Goal: Task Accomplishment & Management: Manage account settings

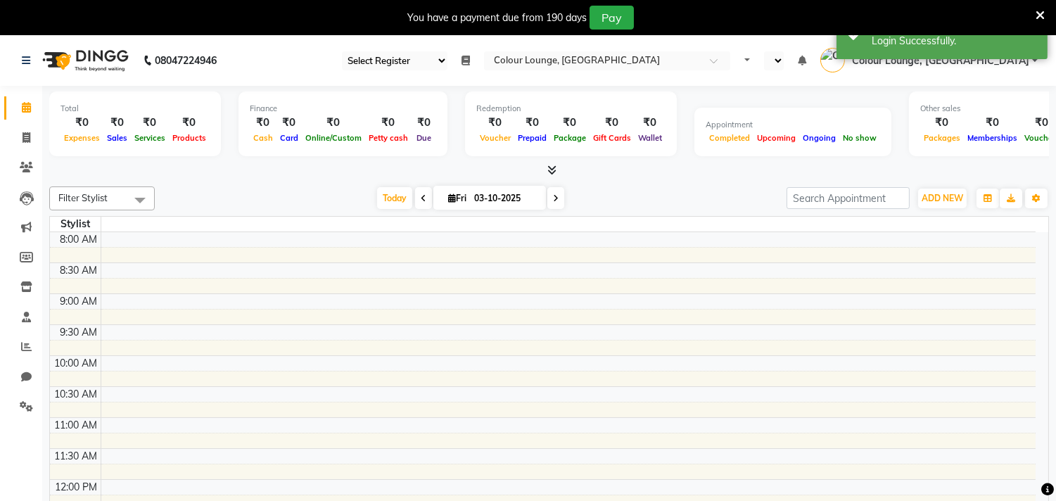
select select "75"
select select "en"
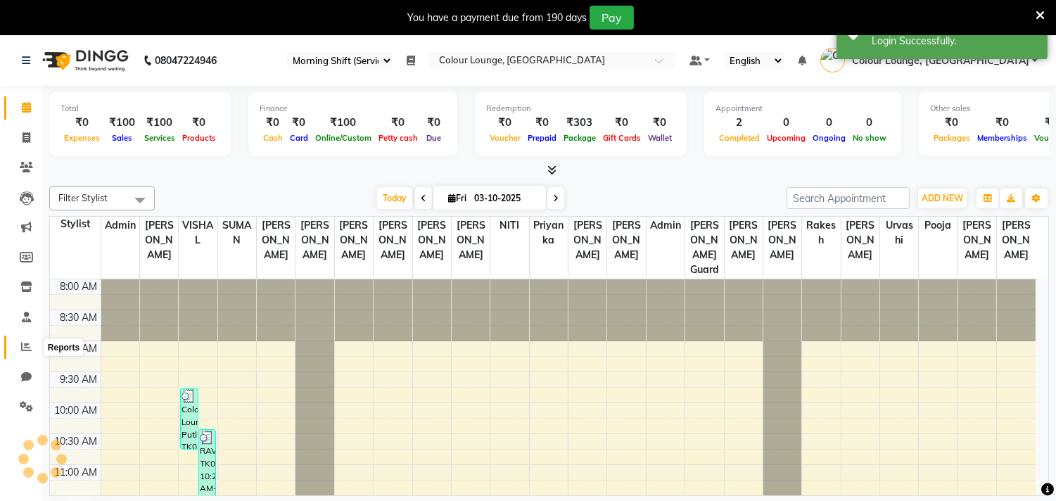
click at [15, 354] on span at bounding box center [26, 347] width 25 height 16
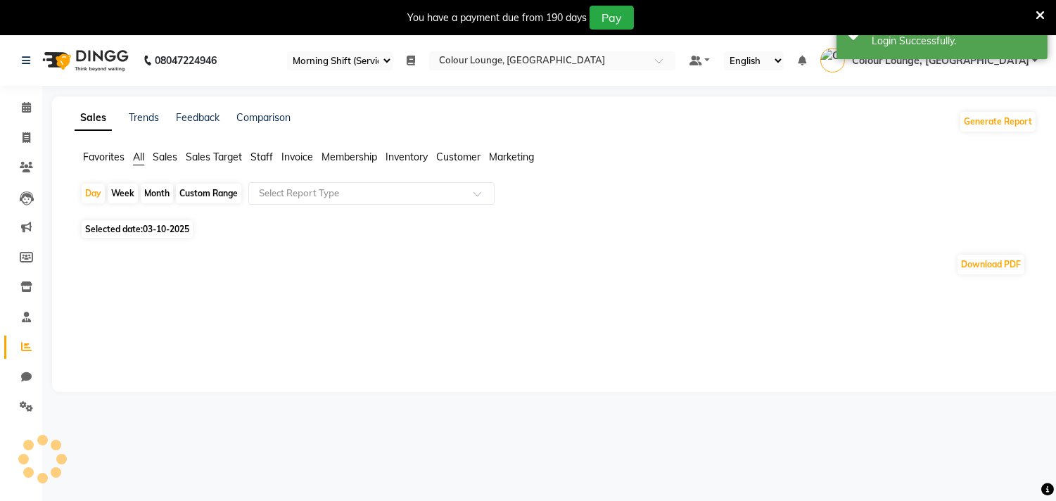
click at [99, 155] on span "Favorites" at bounding box center [104, 157] width 42 height 13
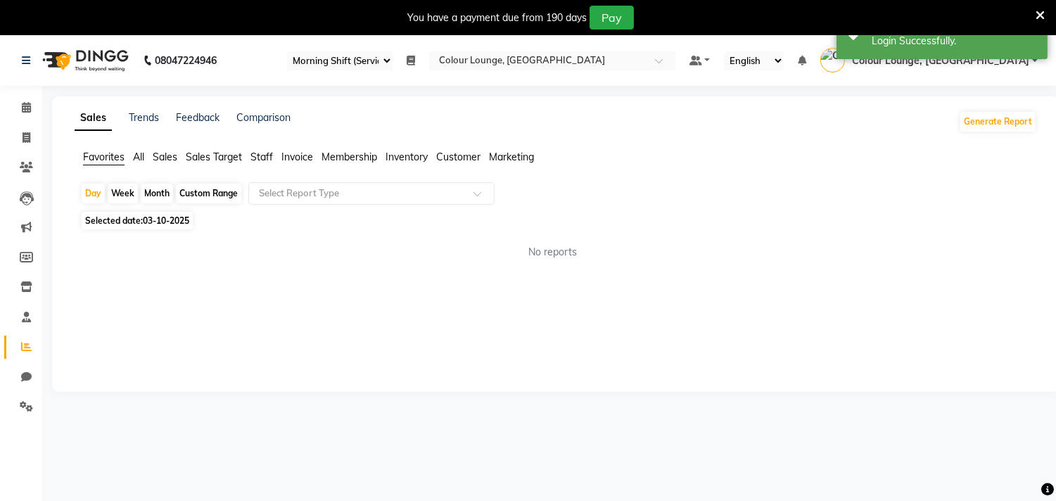
click at [152, 222] on span "03-10-2025" at bounding box center [166, 220] width 46 height 11
select select "10"
select select "2025"
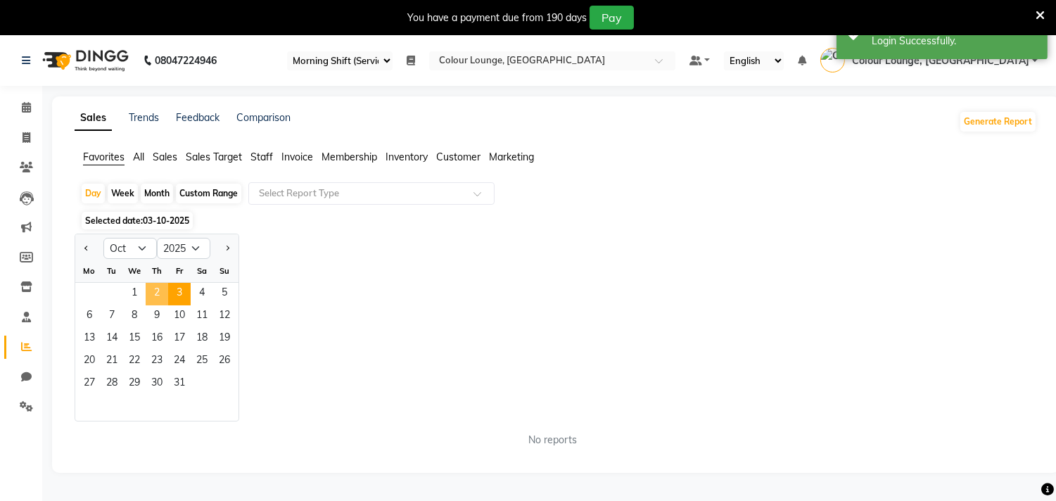
click at [155, 298] on span "2" at bounding box center [157, 294] width 23 height 23
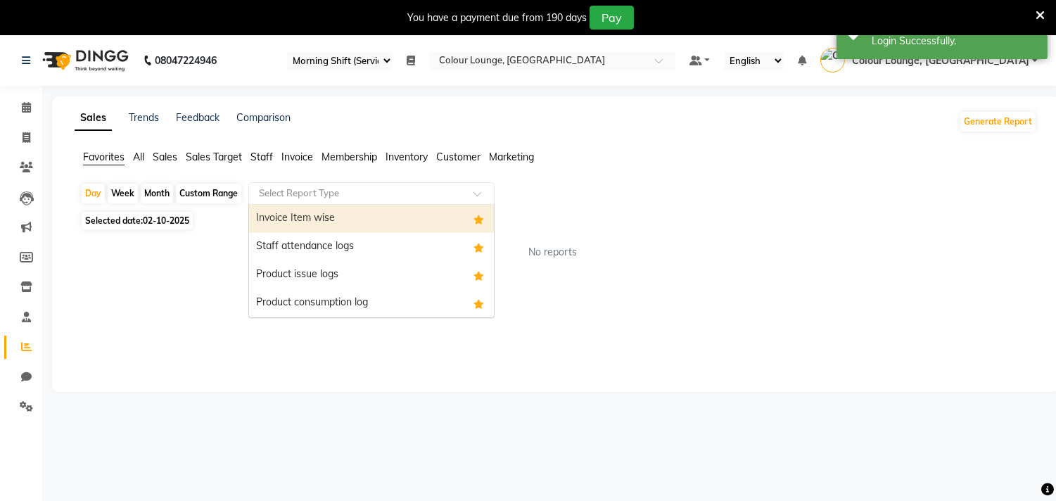
click at [252, 186] on div at bounding box center [371, 193] width 245 height 14
click at [273, 219] on div "Invoice Item wise" at bounding box center [371, 219] width 245 height 28
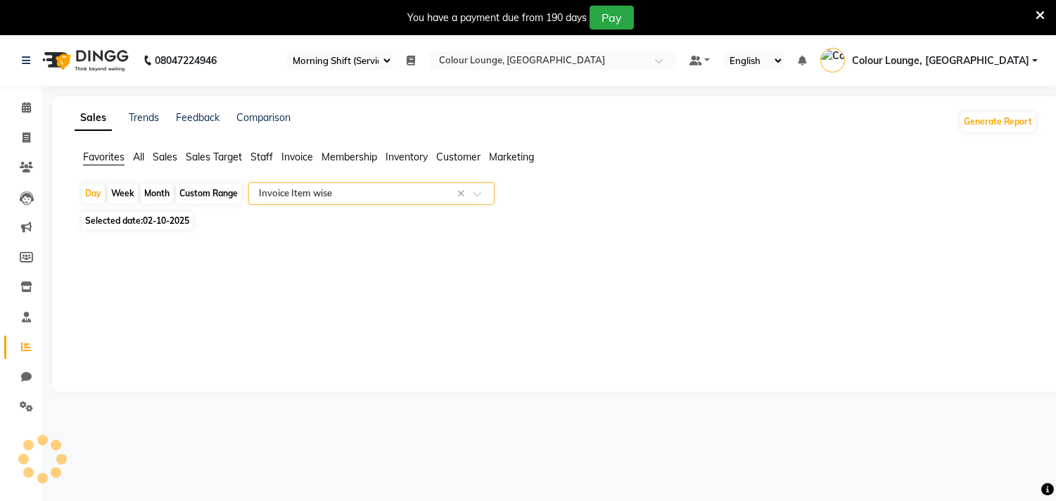
select select "full_report"
select select "csv"
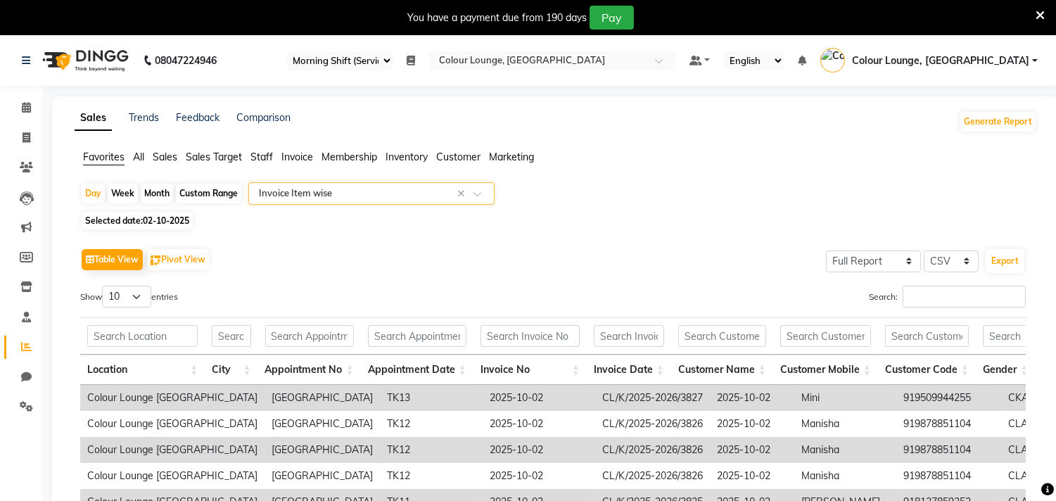
scroll to position [35, 0]
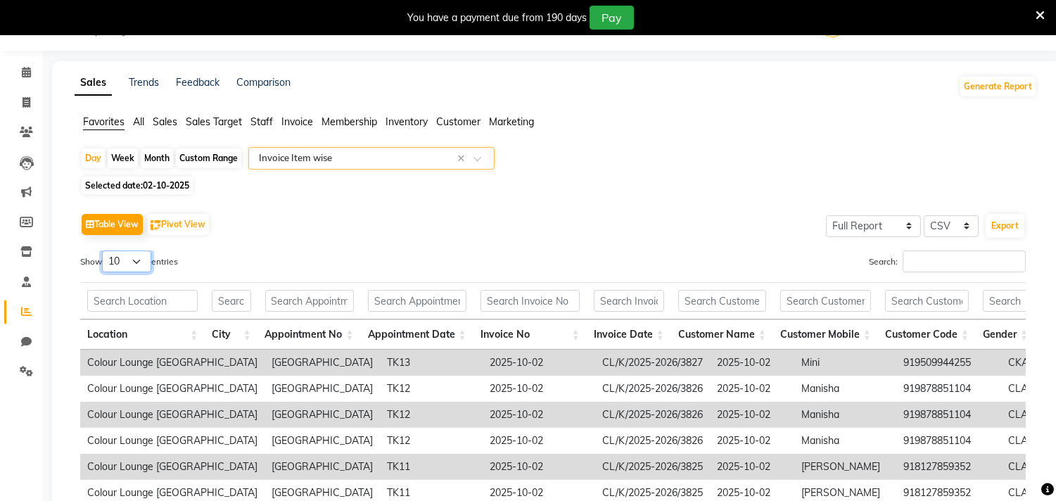
click at [113, 259] on select "10 25 50 100" at bounding box center [126, 262] width 49 height 22
select select "100"
click at [104, 251] on select "10 25 50 100" at bounding box center [126, 262] width 49 height 22
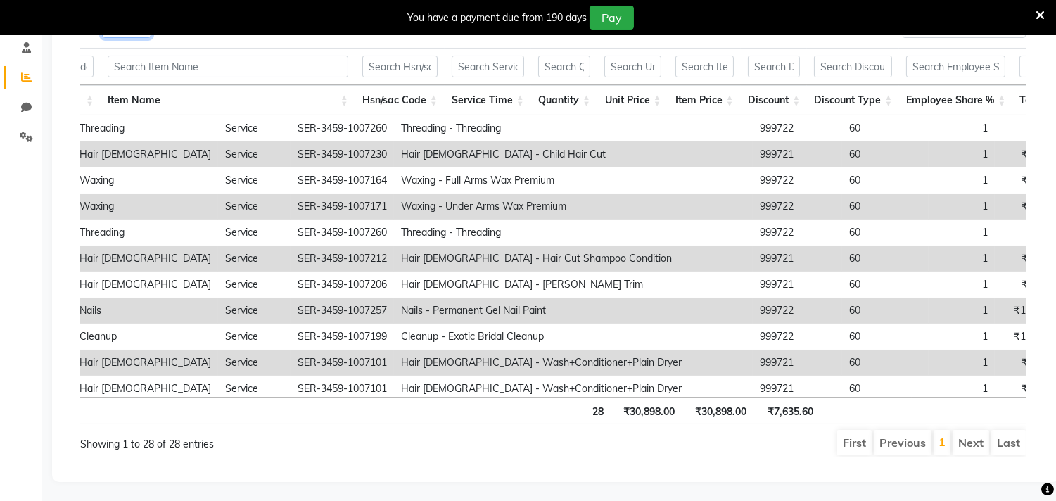
scroll to position [312, 1655]
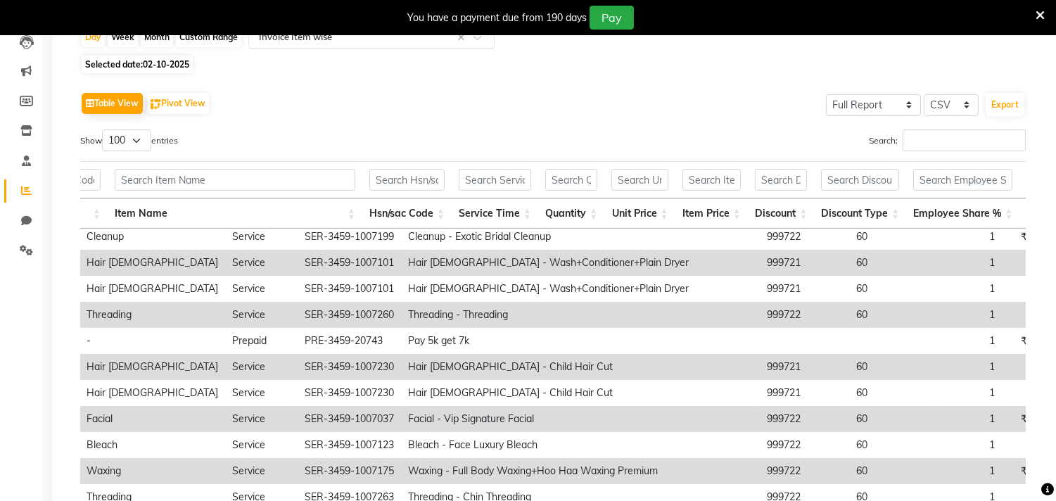
click at [341, 45] on div "Select Report Type × Invoice Item wise ×" at bounding box center [371, 37] width 246 height 23
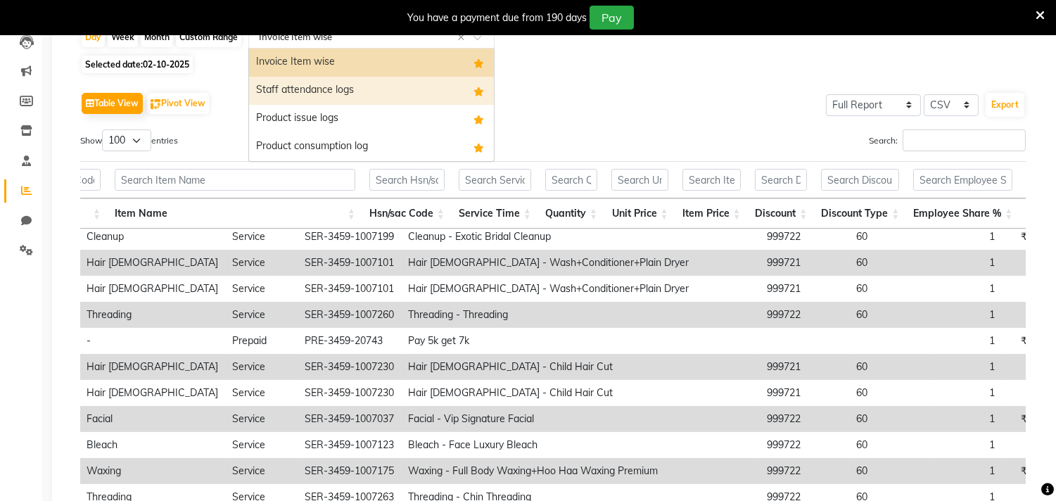
click at [333, 94] on div "Staff attendance logs" at bounding box center [371, 91] width 245 height 28
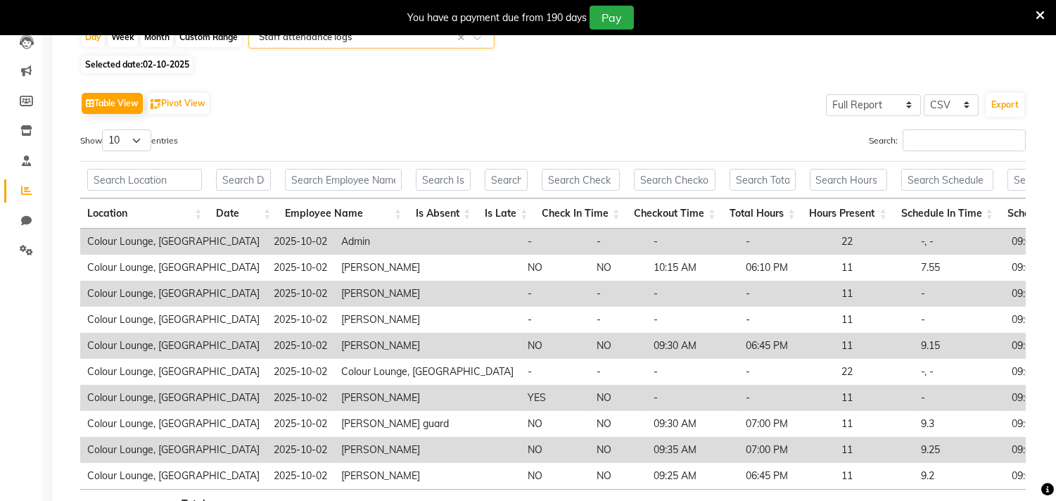
click at [381, 40] on input "text" at bounding box center [357, 37] width 203 height 14
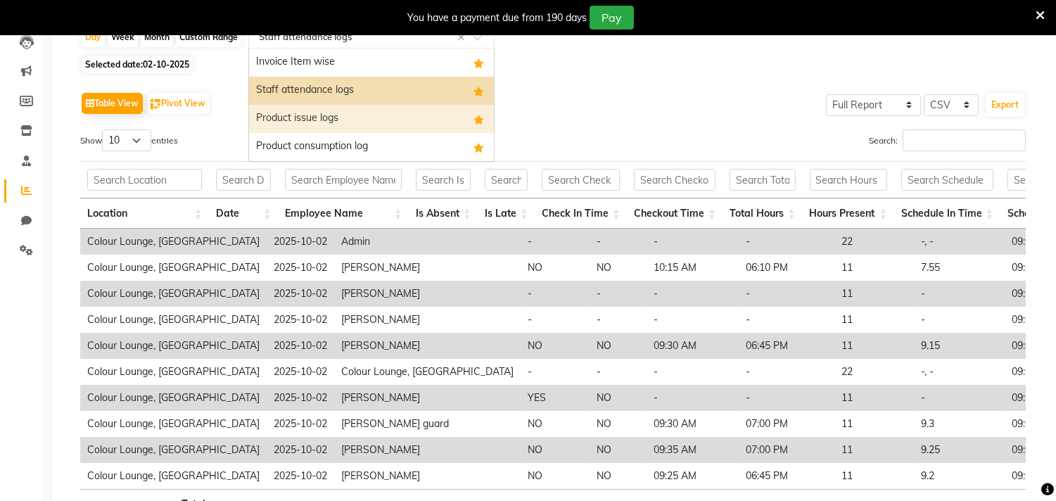
click at [350, 122] on div "Product issue logs" at bounding box center [371, 119] width 245 height 28
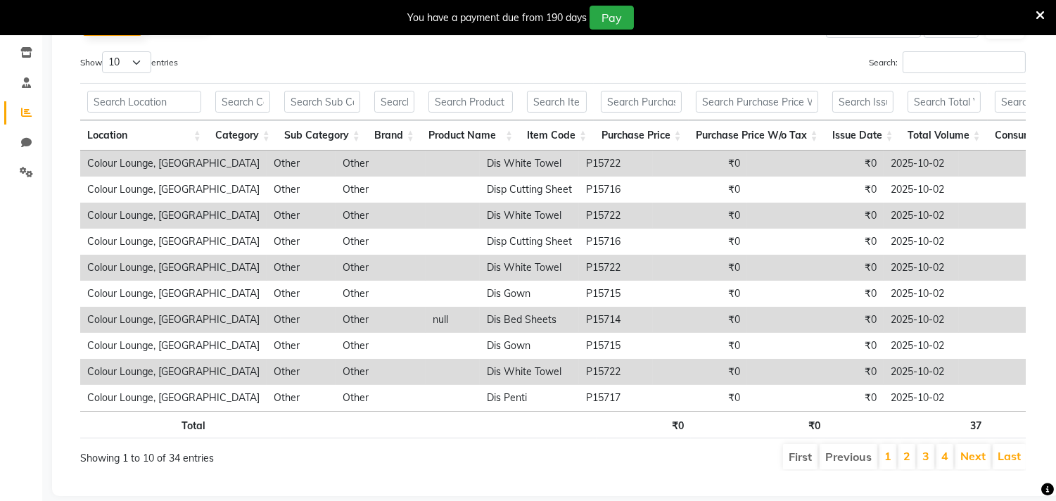
click at [135, 45] on div "Table View Pivot View Select Full Report Filtered Report Select CSV PDF Export …" at bounding box center [553, 241] width 946 height 460
click at [136, 61] on select "10 25 50 100" at bounding box center [126, 62] width 49 height 22
select select "100"
click at [104, 51] on select "10 25 50 100" at bounding box center [126, 62] width 49 height 22
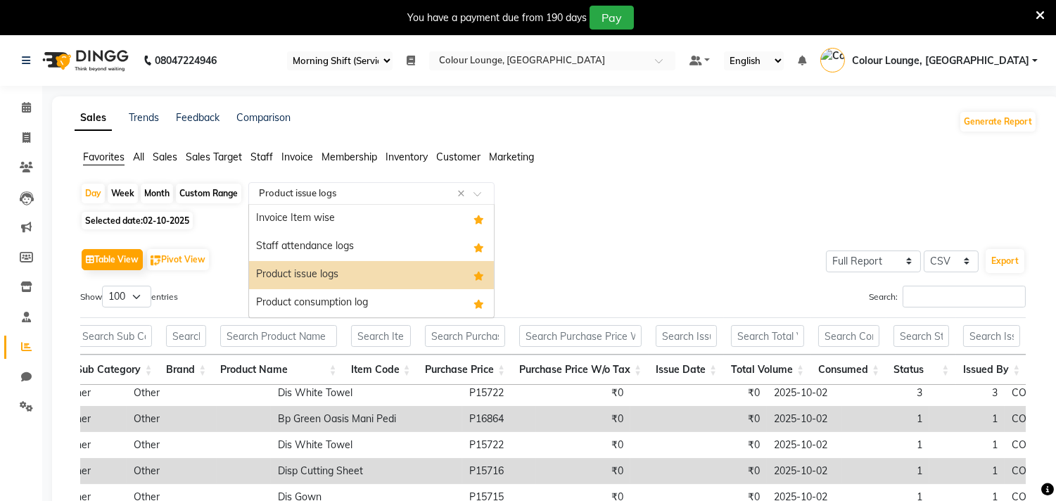
click at [291, 192] on input "text" at bounding box center [357, 193] width 203 height 14
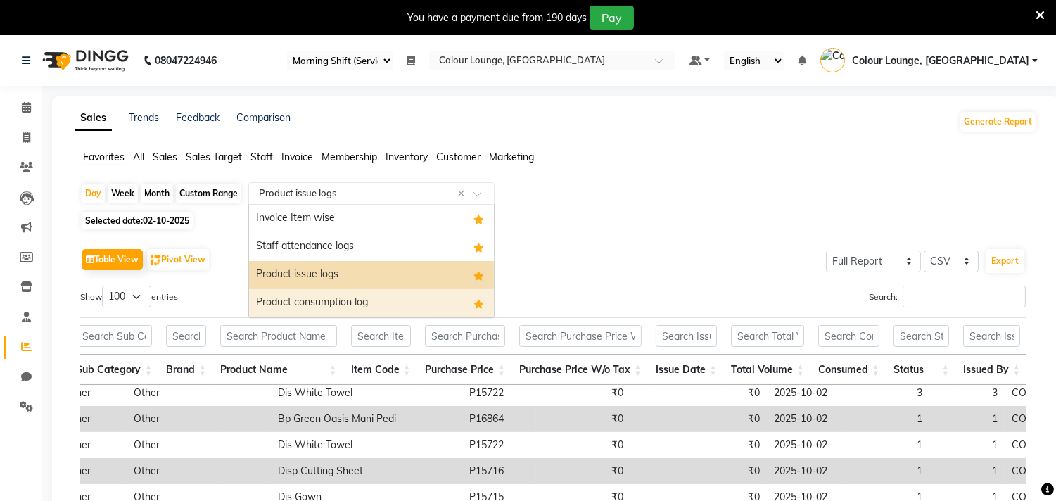
click at [301, 308] on div "Product consumption log" at bounding box center [371, 303] width 245 height 28
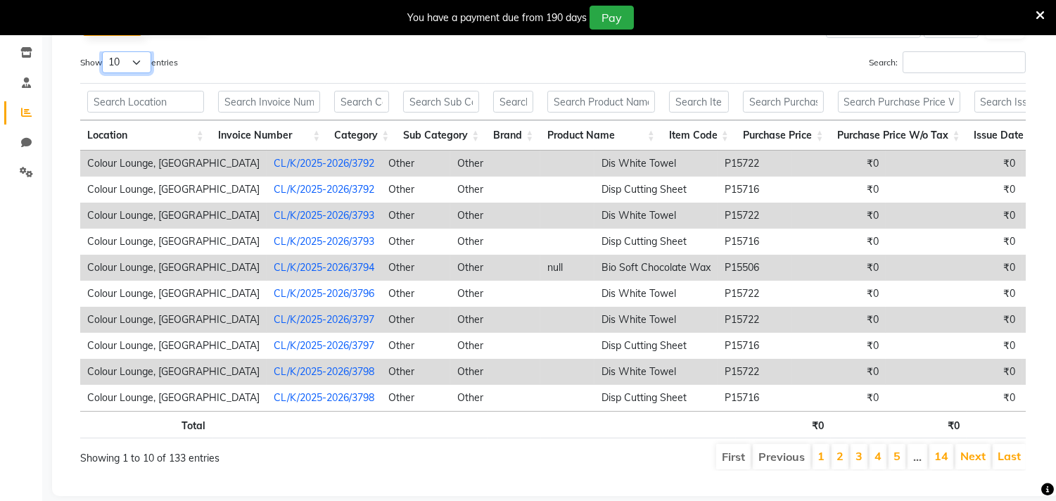
drag, startPoint x: 141, startPoint y: 58, endPoint x: 139, endPoint y: 70, distance: 12.8
click at [141, 58] on select "10 25 50 100" at bounding box center [126, 62] width 49 height 22
select select "100"
click at [104, 51] on select "10 25 50 100" at bounding box center [126, 62] width 49 height 22
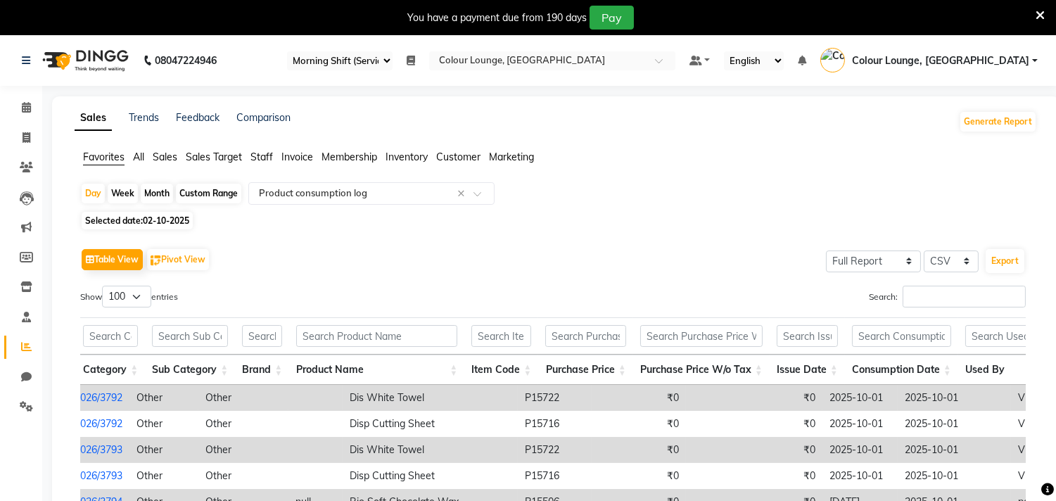
click at [319, 210] on div "Day Week Month Custom Range Select Report Type × Product consumption log × Sele…" at bounding box center [556, 459] width 963 height 555
click at [322, 193] on input "text" at bounding box center [357, 193] width 203 height 14
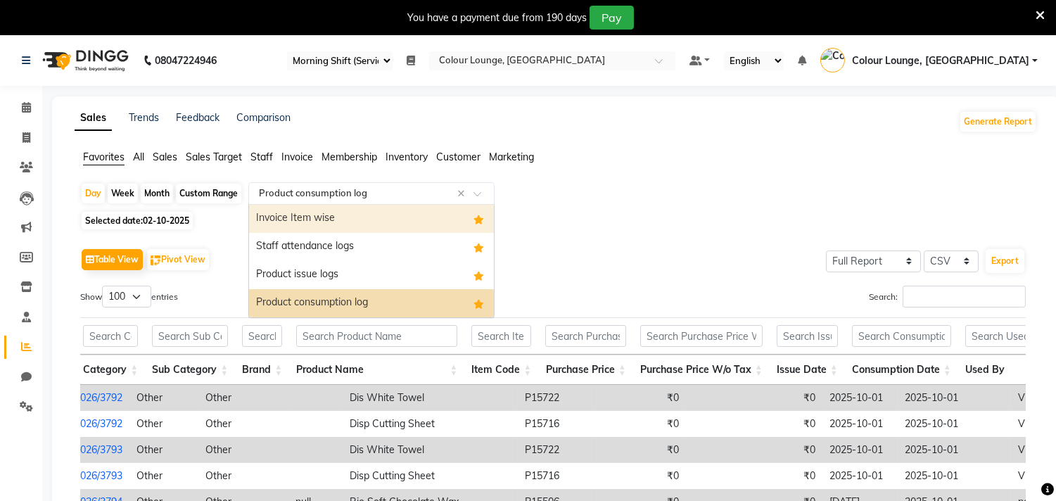
click at [326, 215] on div "Invoice Item wise" at bounding box center [371, 219] width 245 height 28
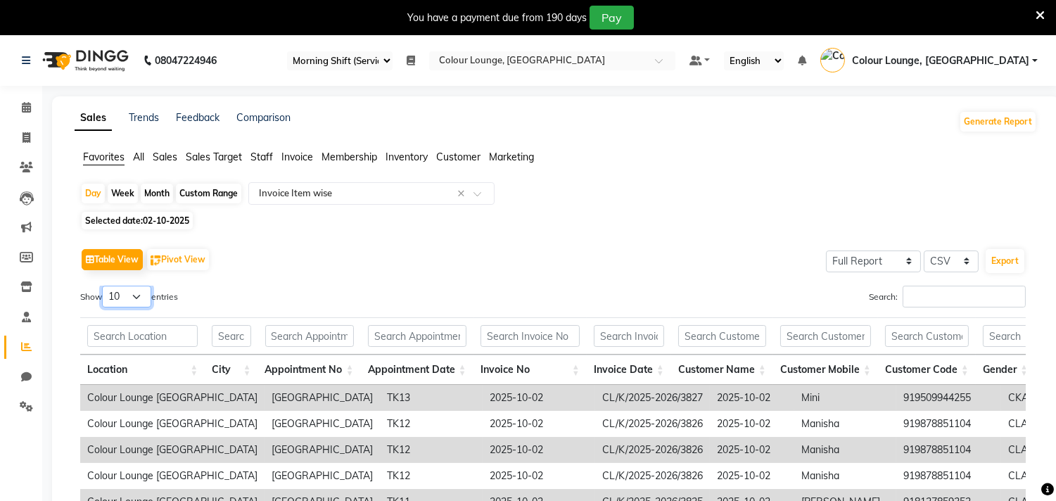
drag, startPoint x: 151, startPoint y: 300, endPoint x: 145, endPoint y: 307, distance: 8.5
click at [151, 300] on select "10 25 50 100" at bounding box center [126, 297] width 49 height 22
select select "100"
click at [104, 286] on select "10 25 50 100" at bounding box center [126, 297] width 49 height 22
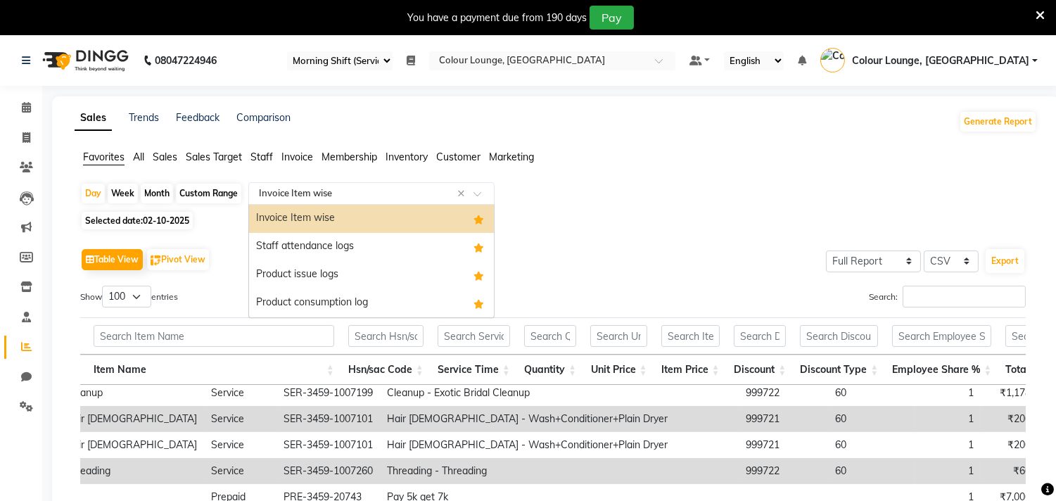
click at [279, 201] on div "Select Report Type × Invoice Item wise ×" at bounding box center [371, 193] width 246 height 23
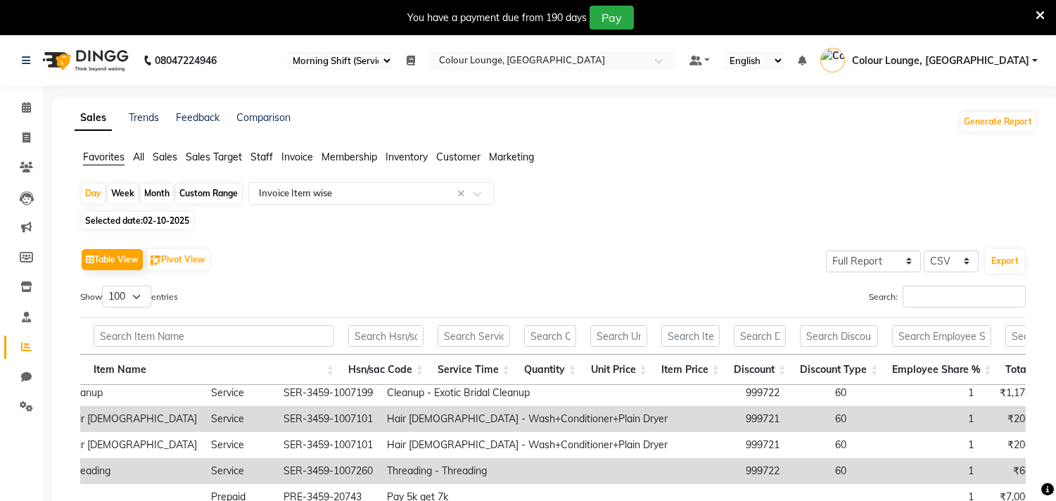
click at [763, 170] on div "Favorites All Sales Sales Target Staff Invoice Membership Inventory Customer Ma…" at bounding box center [556, 163] width 984 height 27
click at [975, 54] on span "Colour Lounge, [GEOGRAPHIC_DATA]" at bounding box center [940, 60] width 177 height 15
click at [655, 284] on div "Table View Pivot View Select Full Report Filtered Report Select CSV PDF Export …" at bounding box center [553, 485] width 946 height 481
click at [19, 415] on link "Settings" at bounding box center [21, 406] width 34 height 23
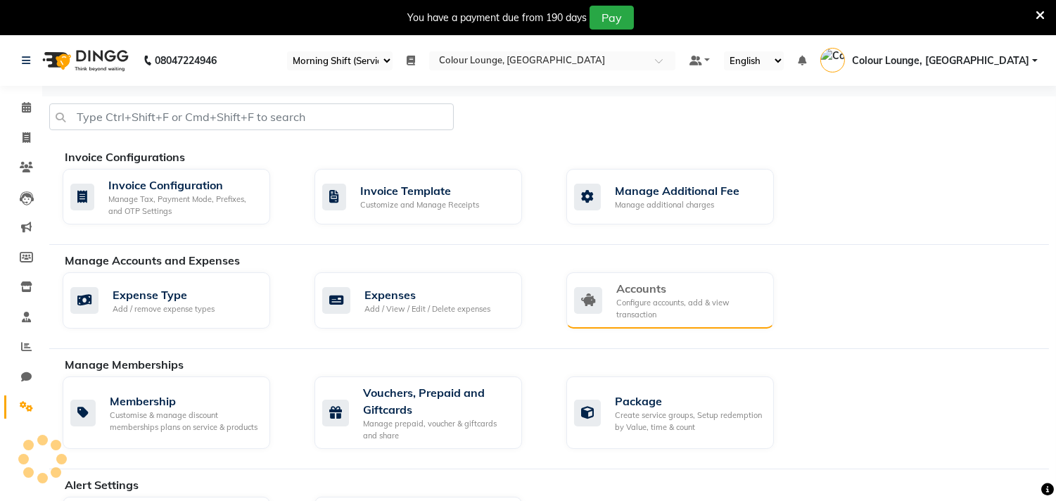
click at [639, 322] on div "Accounts Configure accounts, add & view transaction" at bounding box center [670, 300] width 208 height 56
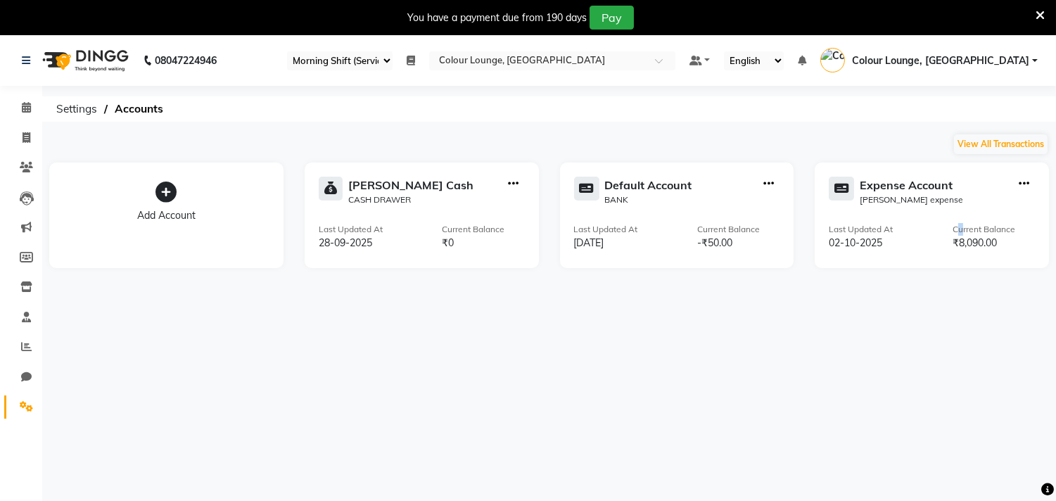
click at [964, 213] on div "Expense Account [PERSON_NAME] expense Last Updated At [DATE] Current Balance ₹8…" at bounding box center [932, 216] width 234 height 106
click at [916, 186] on div "Expense Account" at bounding box center [911, 185] width 103 height 17
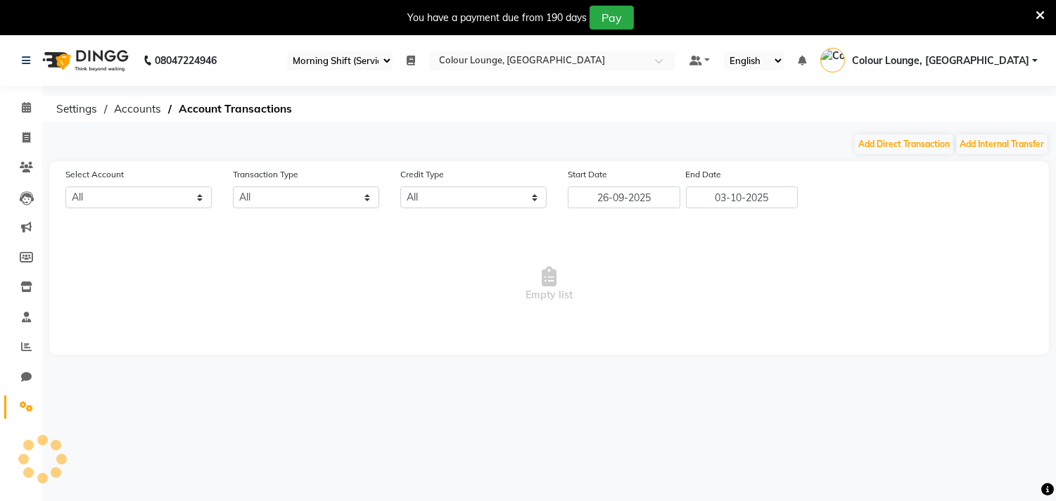
select select "7254"
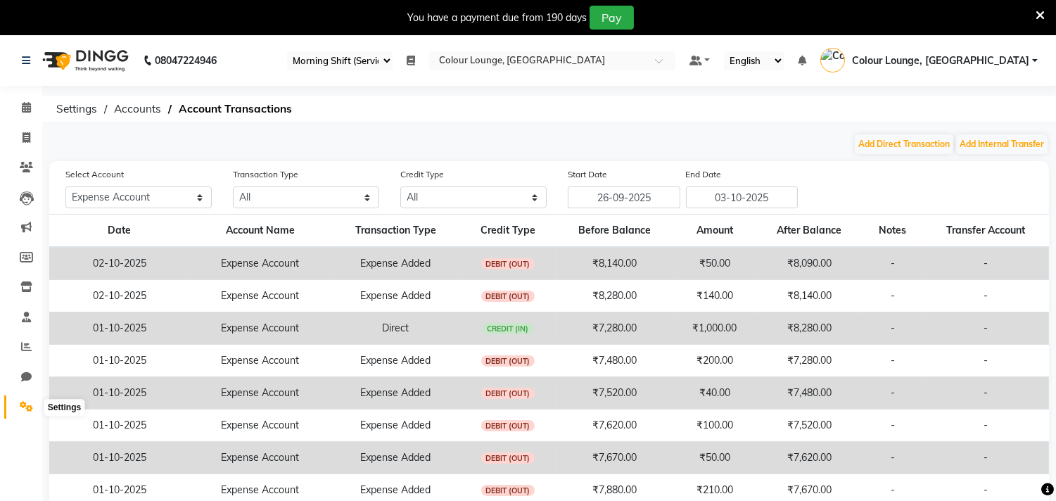
click at [18, 400] on span at bounding box center [26, 407] width 25 height 16
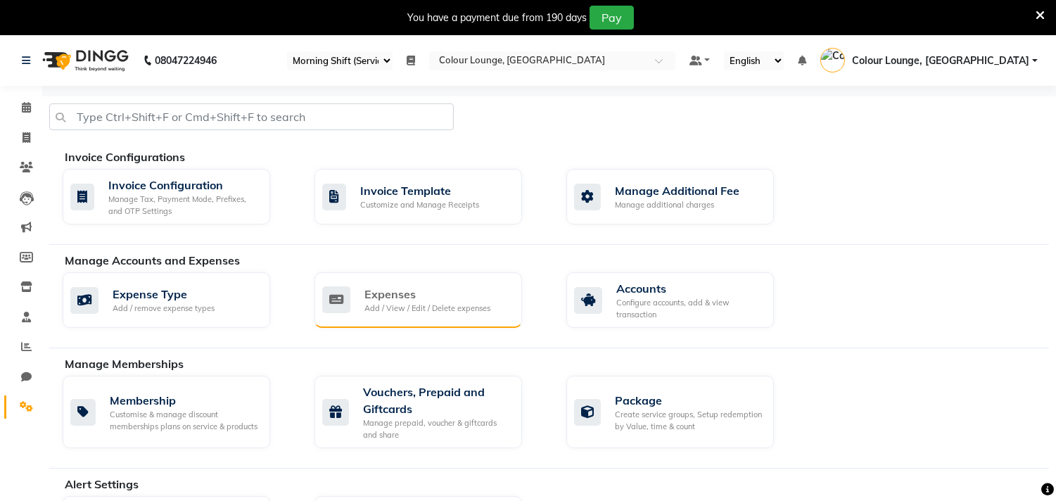
click at [413, 307] on div "Add / View / Edit / Delete expenses" at bounding box center [428, 309] width 126 height 12
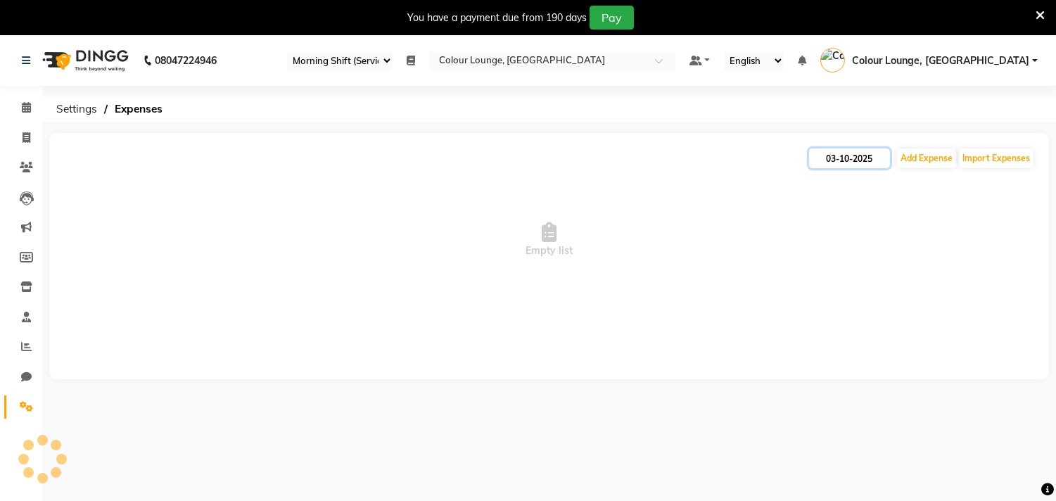
click at [843, 158] on input "03-10-2025" at bounding box center [849, 158] width 81 height 20
select select "10"
select select "2025"
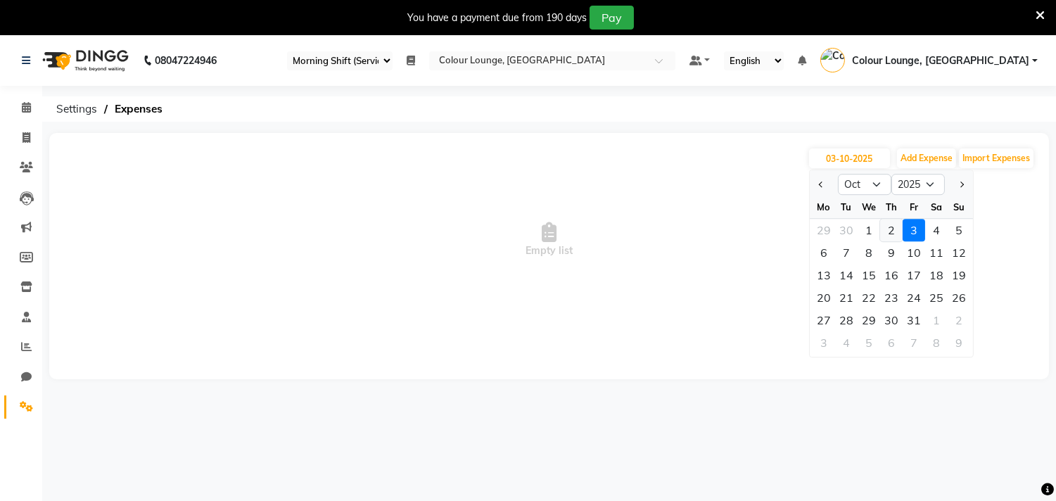
click at [891, 236] on div "2" at bounding box center [891, 230] width 23 height 23
type input "02-10-2025"
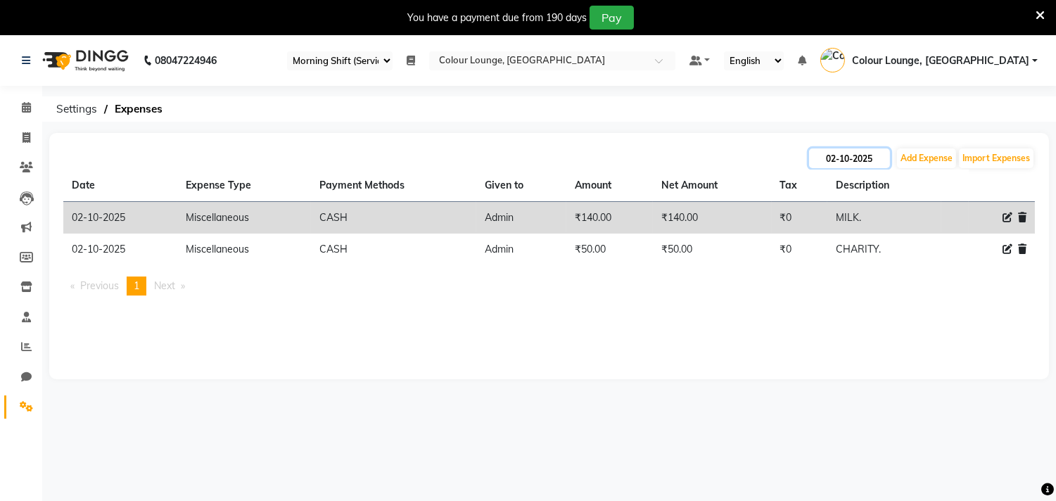
click at [839, 163] on input "02-10-2025" at bounding box center [849, 158] width 81 height 20
select select "10"
select select "2025"
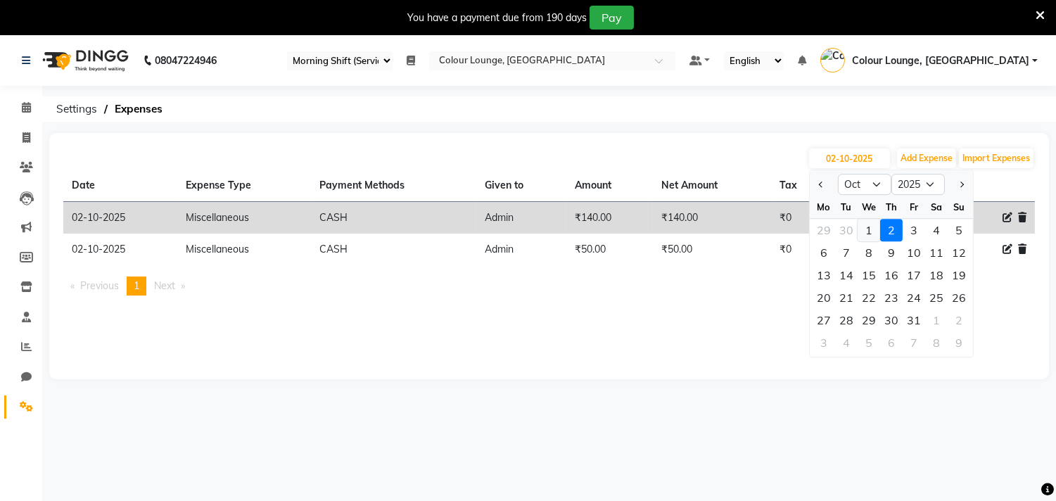
click at [864, 230] on div "1" at bounding box center [869, 230] width 23 height 23
type input "01-10-2025"
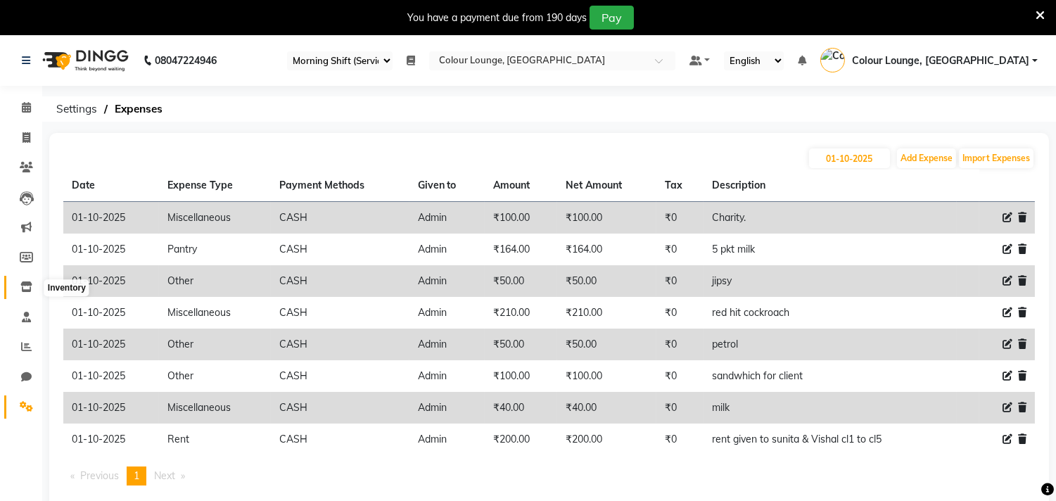
click at [23, 284] on icon at bounding box center [26, 286] width 12 height 11
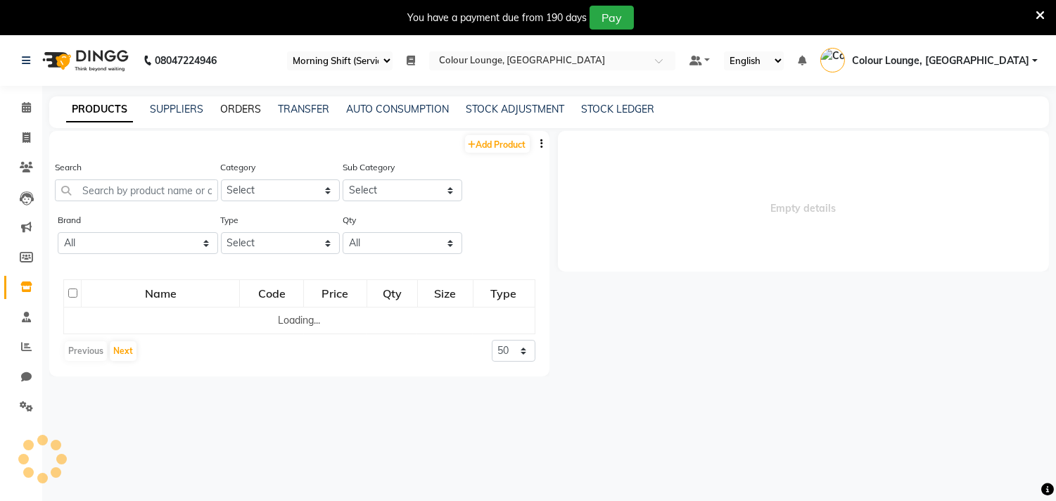
click at [235, 113] on link "ORDERS" at bounding box center [240, 109] width 41 height 13
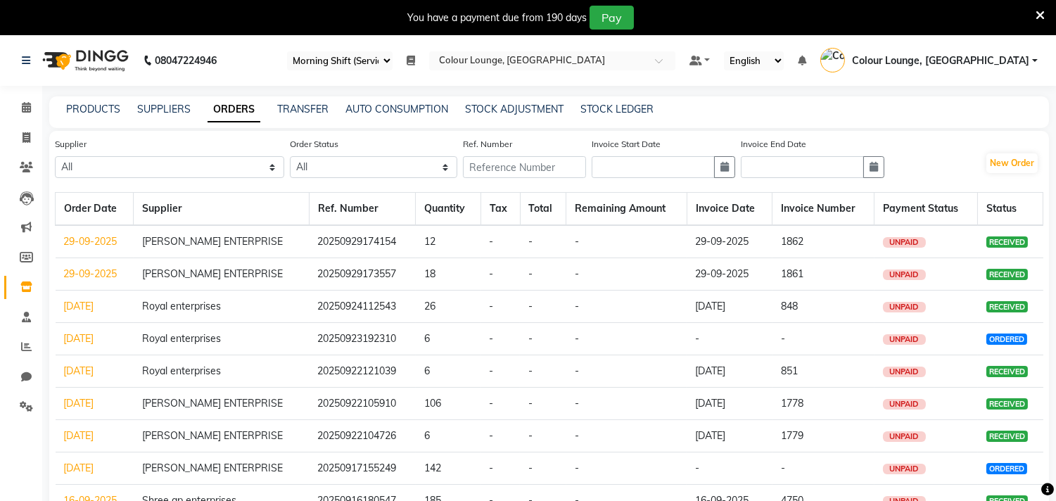
click at [99, 243] on link "29-09-2025" at bounding box center [90, 241] width 53 height 13
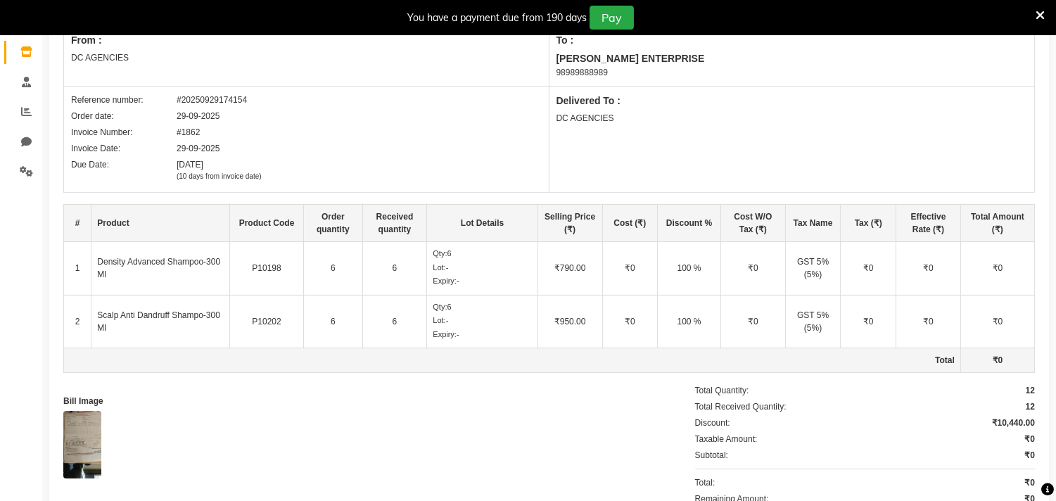
scroll to position [296, 0]
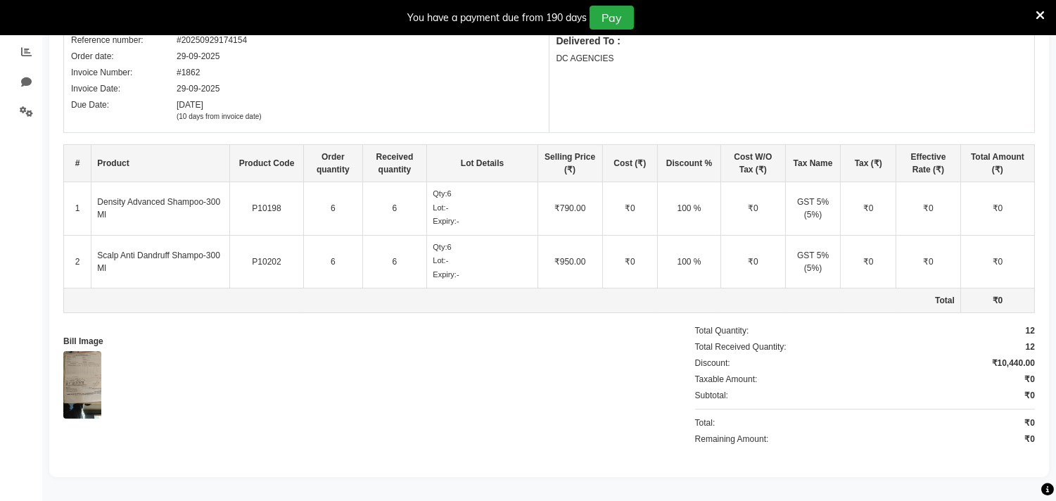
click at [80, 382] on img at bounding box center [82, 385] width 38 height 68
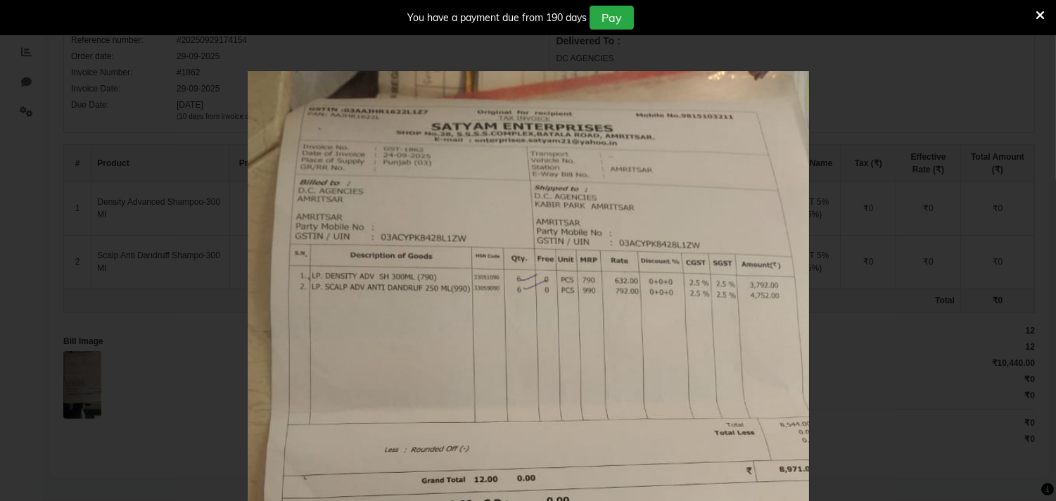
click at [1011, 191] on div "×" at bounding box center [528, 250] width 1056 height 501
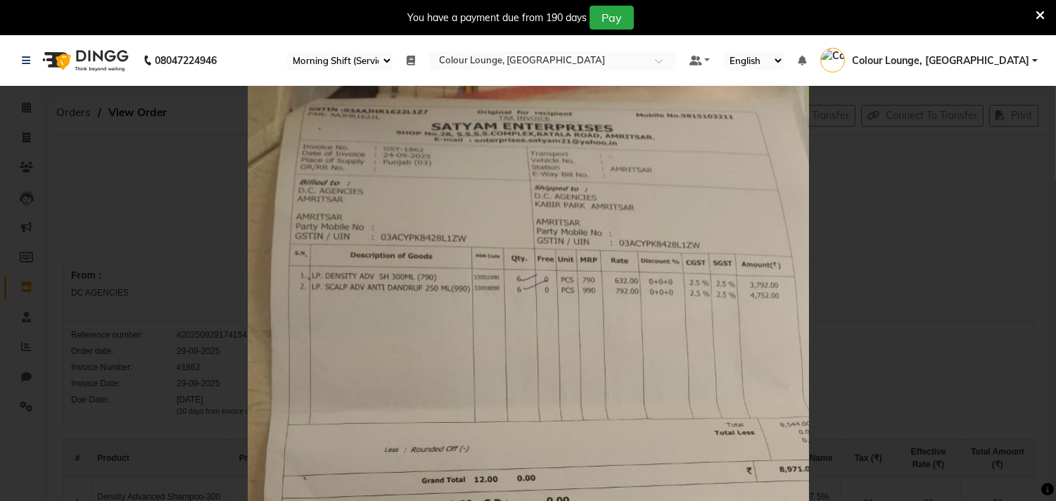
click at [1039, 14] on icon at bounding box center [1040, 15] width 9 height 13
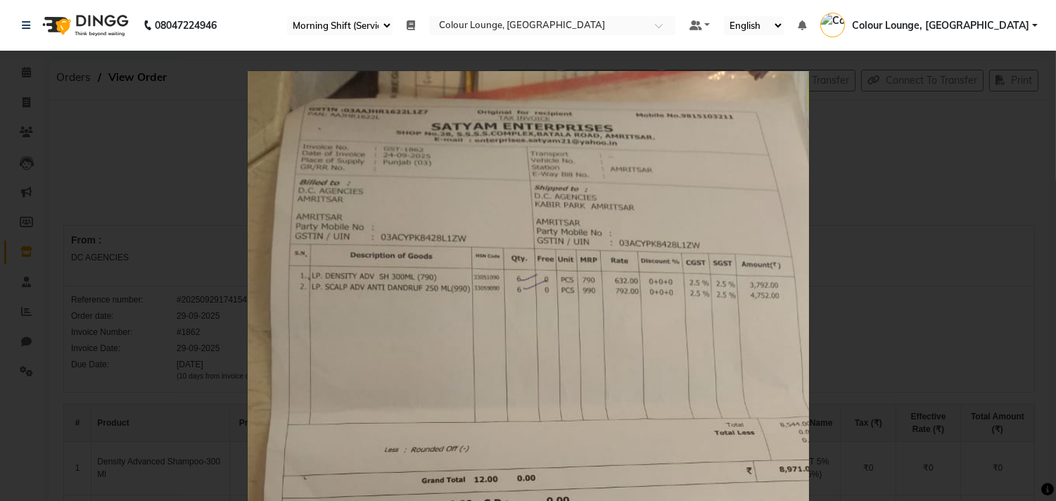
click at [1032, 68] on div "×" at bounding box center [528, 250] width 1056 height 501
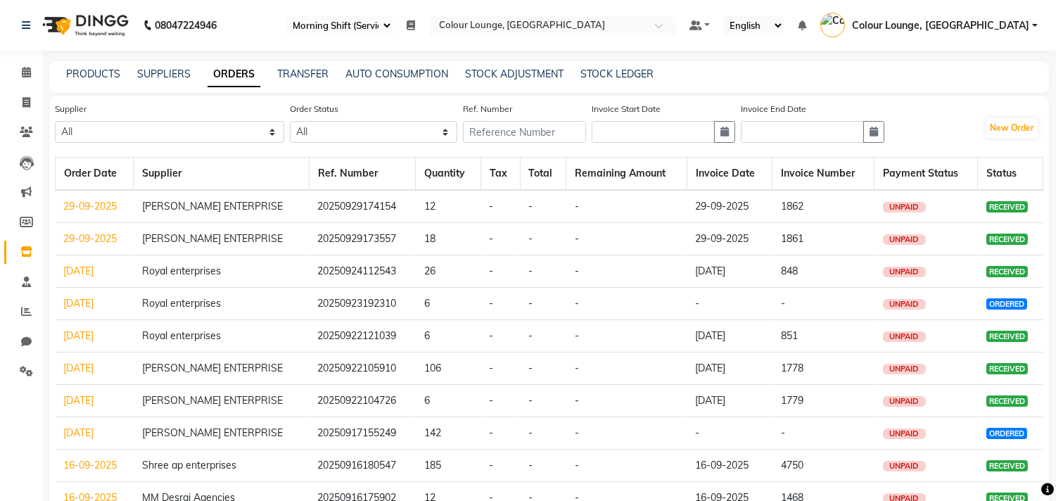
click at [82, 235] on link "29-09-2025" at bounding box center [90, 238] width 53 height 13
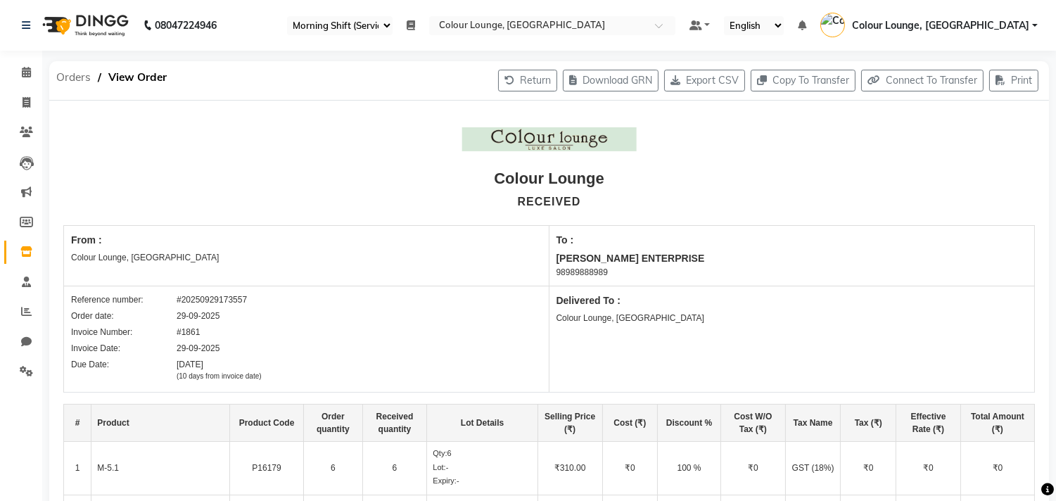
click at [77, 79] on span "Orders" at bounding box center [73, 77] width 49 height 25
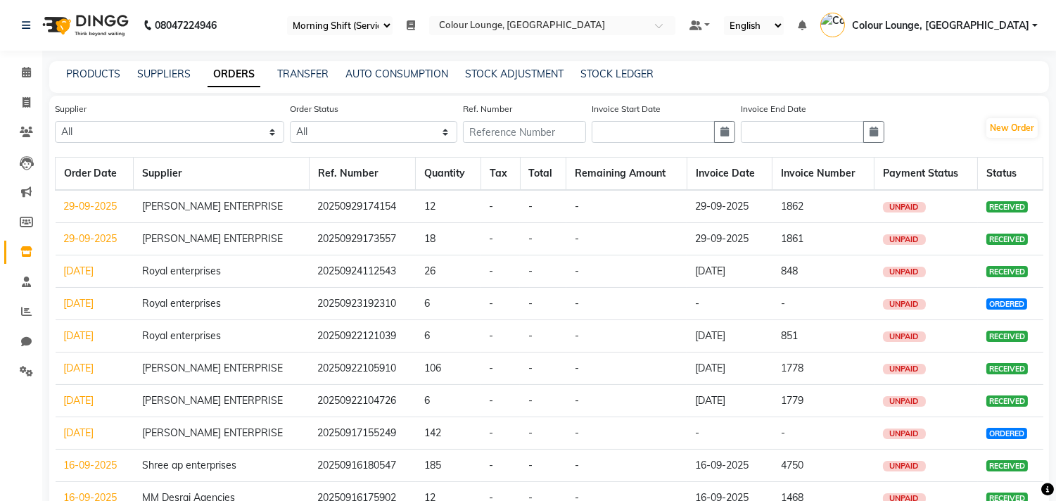
click at [78, 267] on link "[DATE]" at bounding box center [79, 271] width 30 height 13
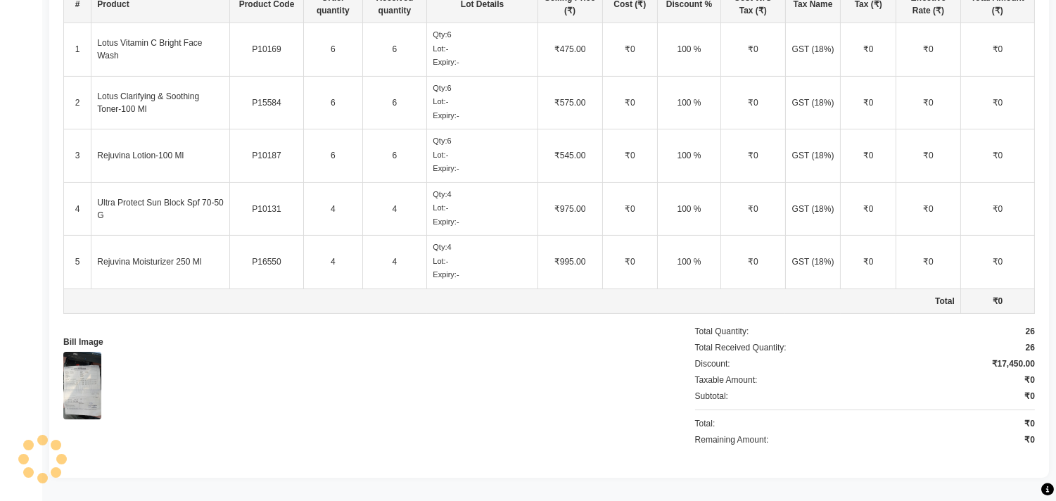
scroll to position [445, 0]
click at [87, 368] on img at bounding box center [82, 385] width 38 height 68
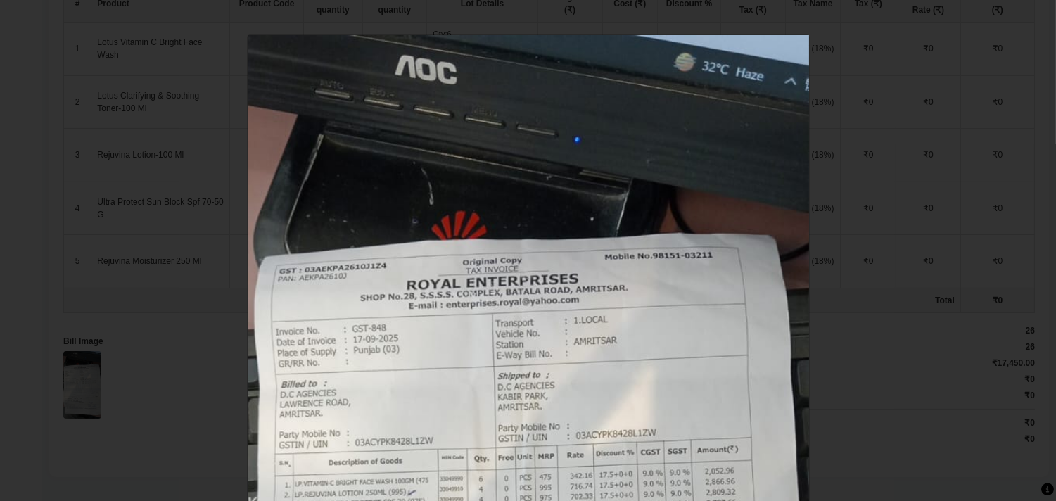
scroll to position [0, 0]
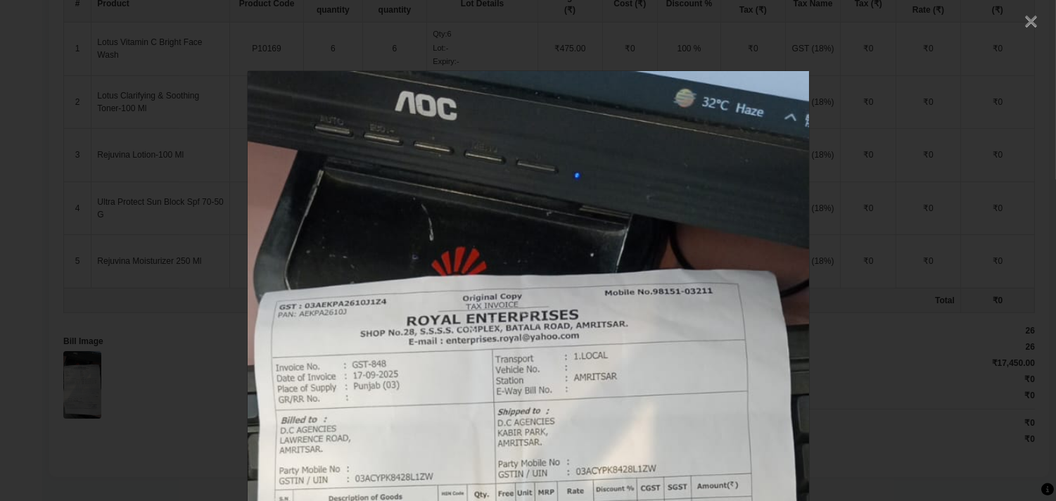
click at [1024, 16] on span "×" at bounding box center [1031, 19] width 15 height 25
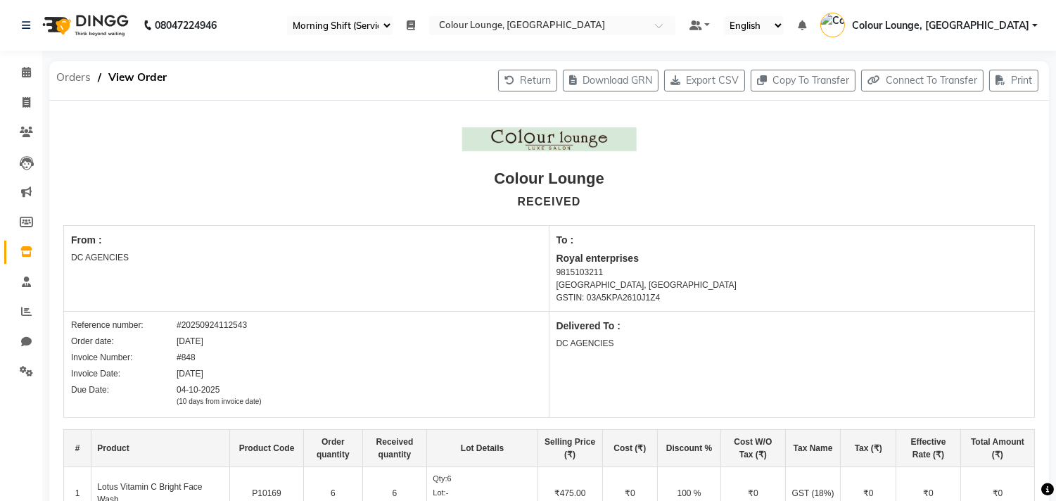
click at [75, 80] on span "Orders" at bounding box center [73, 77] width 49 height 25
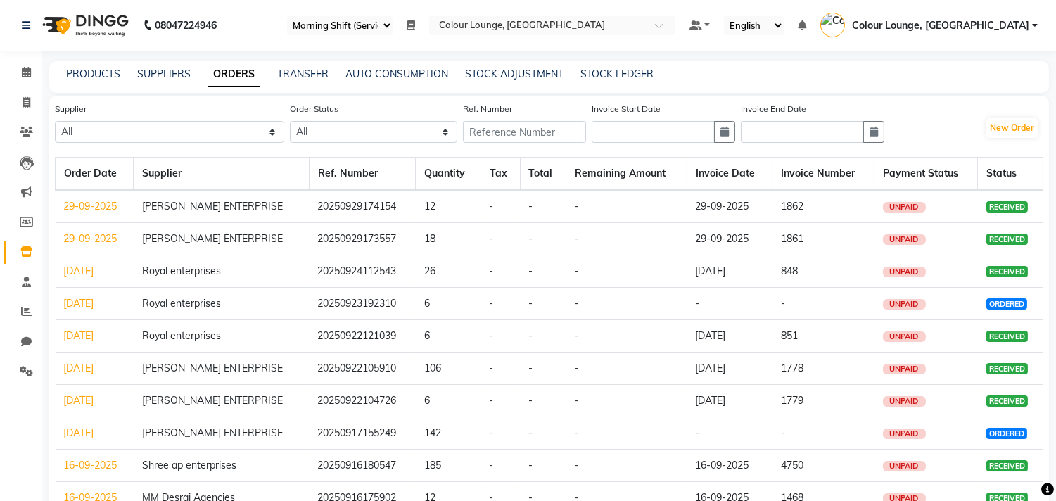
click at [1019, 29] on span "Colour Lounge, [GEOGRAPHIC_DATA]" at bounding box center [940, 25] width 177 height 15
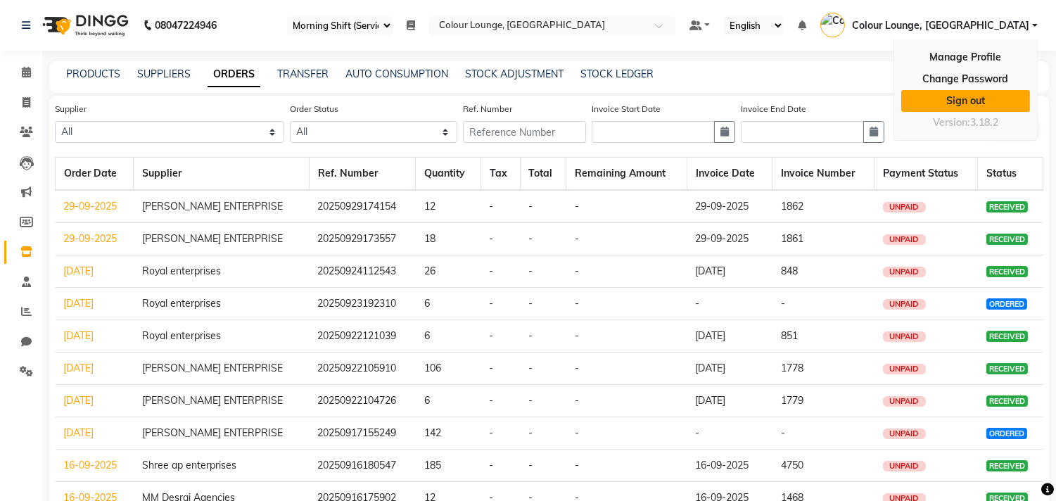
click at [974, 102] on link "Sign out" at bounding box center [965, 101] width 129 height 22
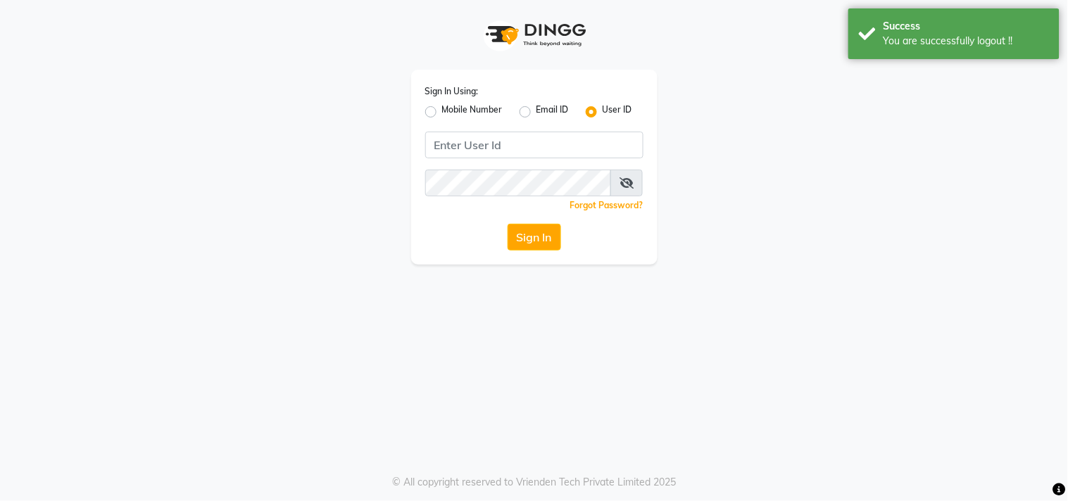
click at [442, 113] on label "Mobile Number" at bounding box center [472, 111] width 61 height 17
click at [442, 113] on input "Mobile Number" at bounding box center [446, 107] width 9 height 9
radio input "true"
radio input "false"
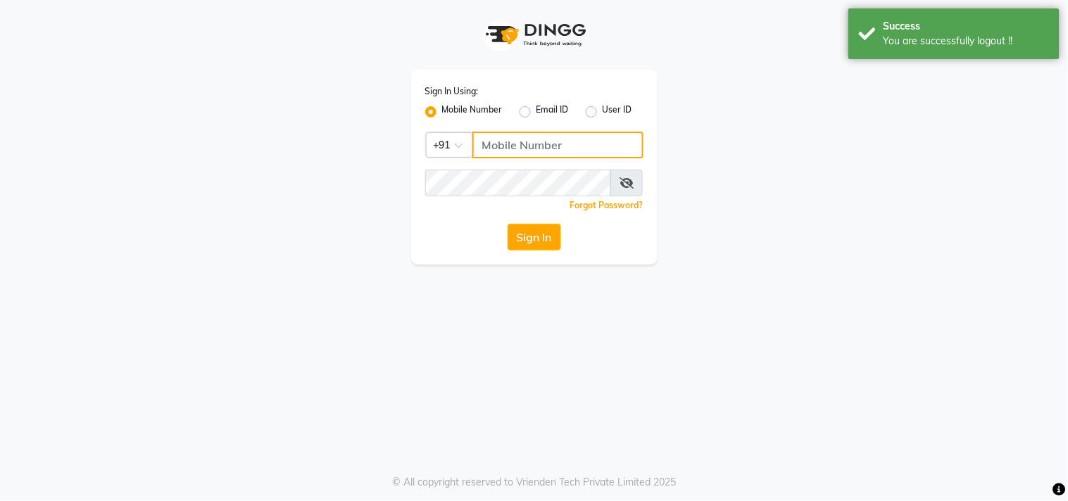
click at [488, 144] on input "Username" at bounding box center [557, 145] width 171 height 27
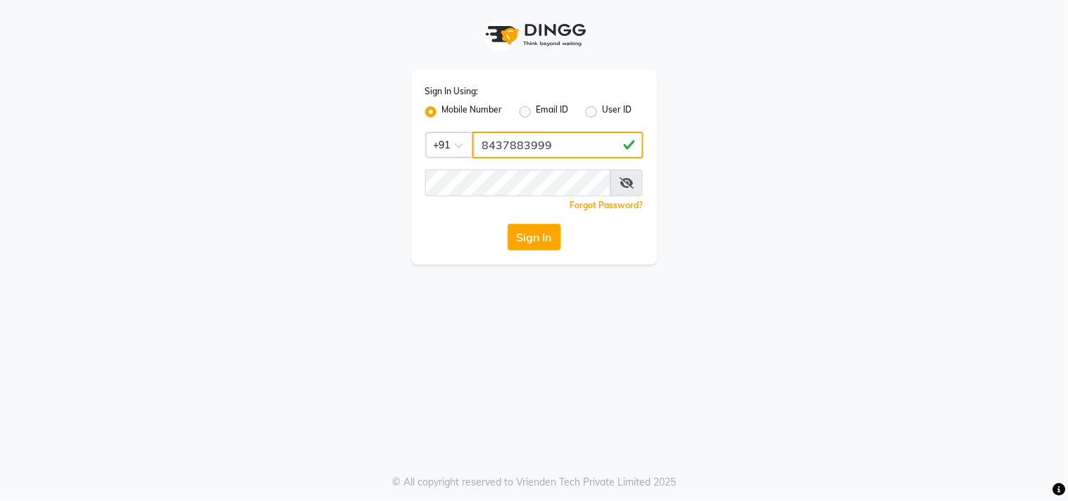
type input "8437883999"
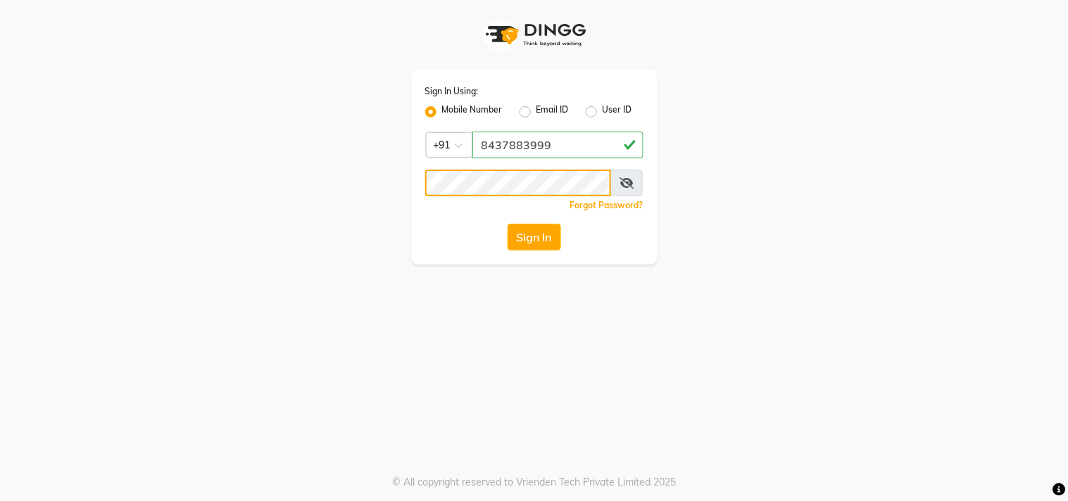
click at [507, 224] on button "Sign In" at bounding box center [533, 237] width 53 height 27
